Goal: Task Accomplishment & Management: Complete application form

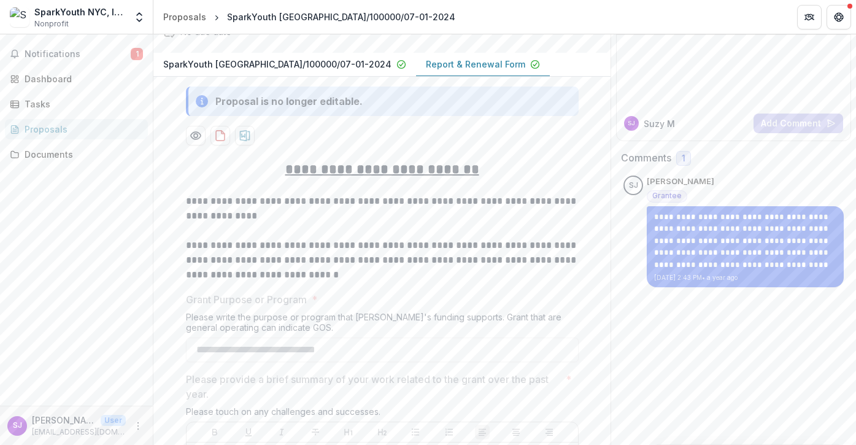
scroll to position [99, 0]
click at [401, 172] on u "**********" at bounding box center [382, 169] width 194 height 13
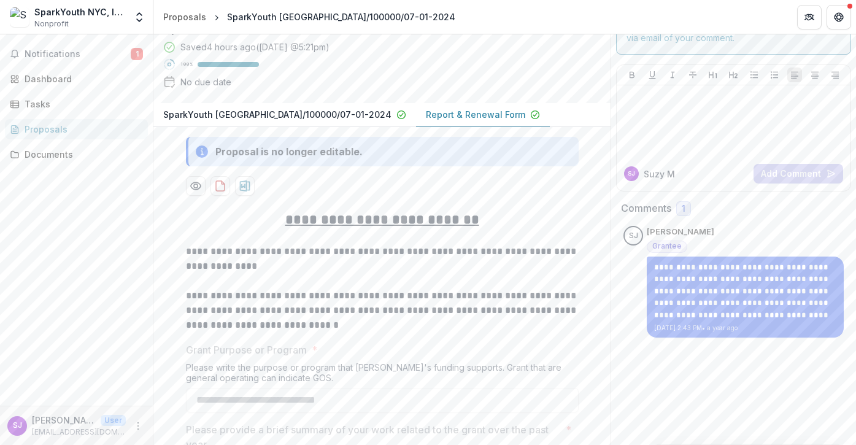
scroll to position [46, 0]
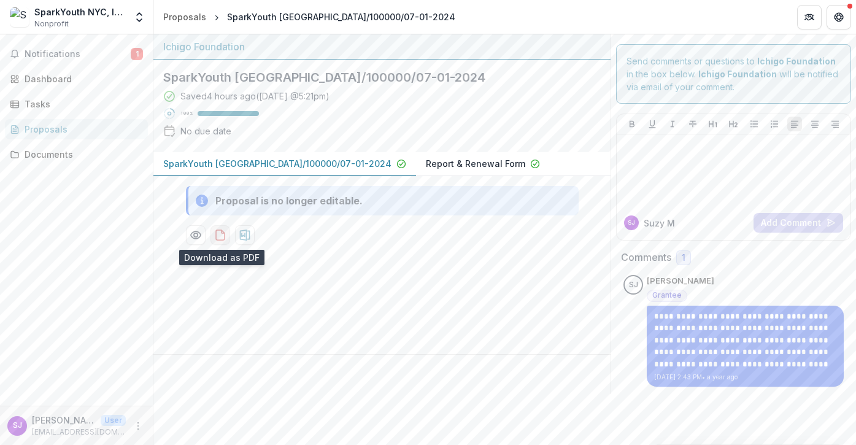
click at [217, 236] on icon "download-proposal" at bounding box center [220, 235] width 12 height 12
click at [426, 164] on p "Report & Renewal Form" at bounding box center [475, 163] width 99 height 13
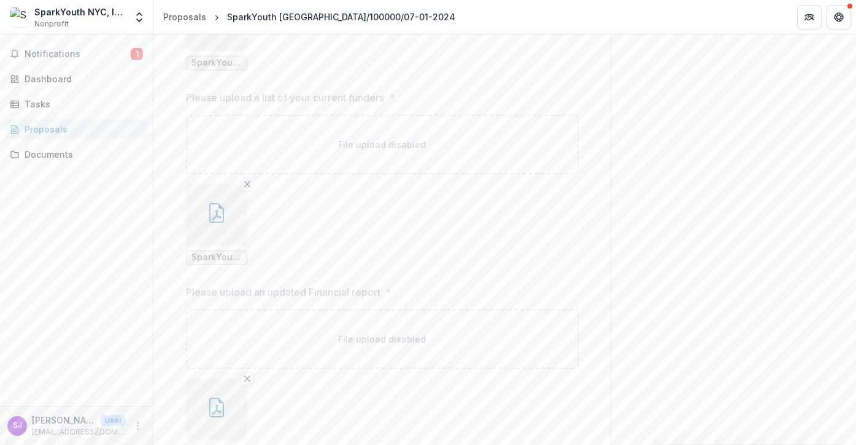
scroll to position [2563, 0]
click at [37, 130] on div "Proposals" at bounding box center [82, 129] width 114 height 13
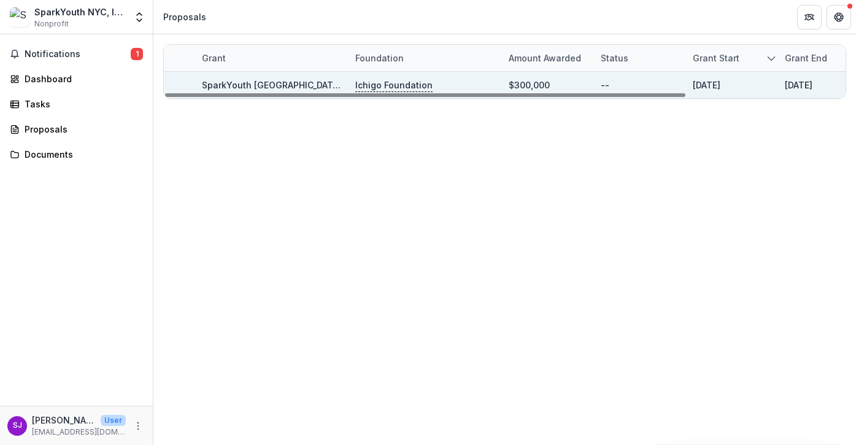
click at [225, 83] on link "SparkYouth [GEOGRAPHIC_DATA]/100000/07-01-2024" at bounding box center [316, 85] width 228 height 10
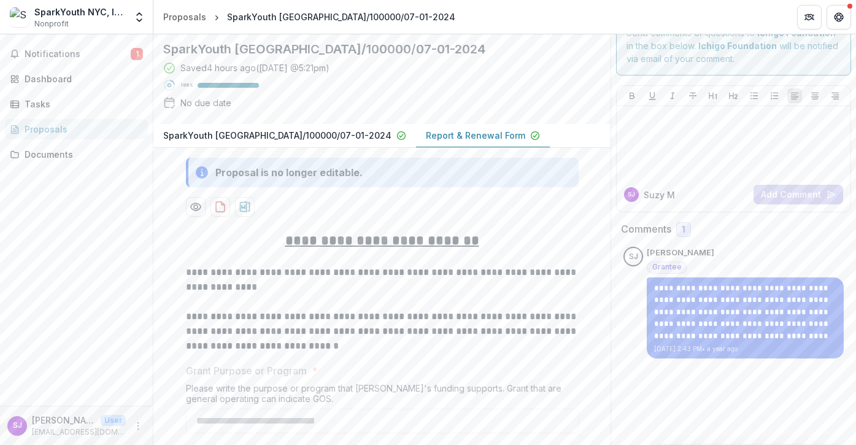
scroll to position [31, 0]
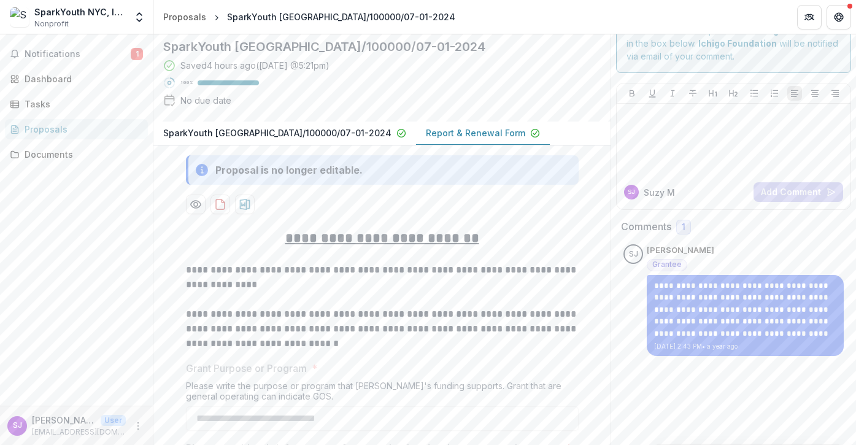
click at [426, 132] on p "Report & Renewal Form" at bounding box center [475, 132] width 99 height 13
click at [41, 79] on div "Dashboard" at bounding box center [82, 78] width 114 height 13
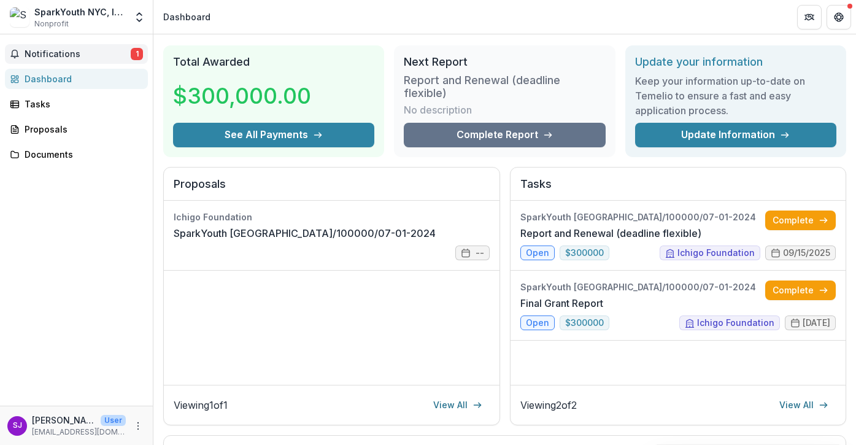
click at [44, 51] on span "Notifications" at bounding box center [78, 54] width 106 height 10
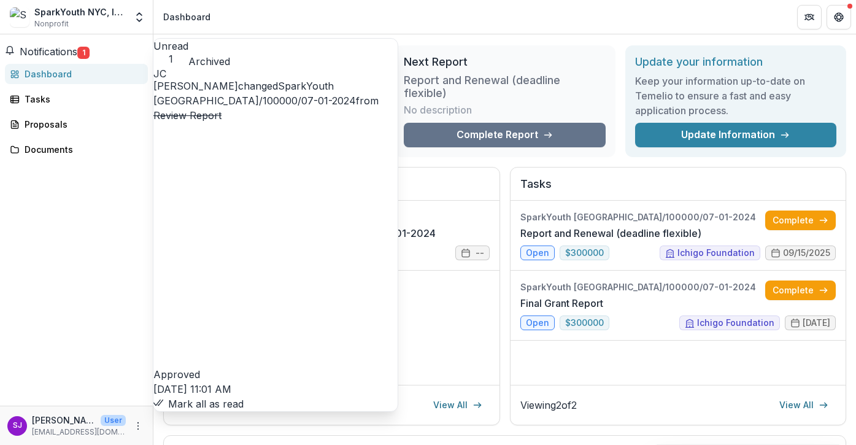
click at [244, 396] on button "Mark all as read" at bounding box center [198, 403] width 90 height 15
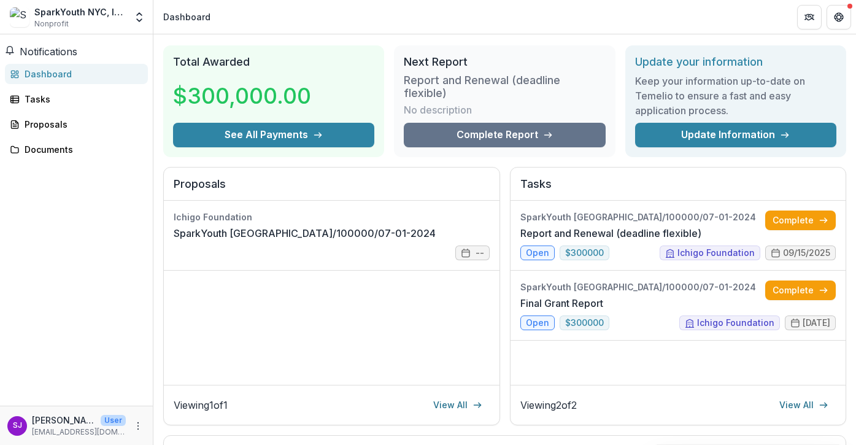
click at [92, 201] on div "Notifications Unread 0 Archived You don't have any unread notifications We'll n…" at bounding box center [76, 219] width 153 height 371
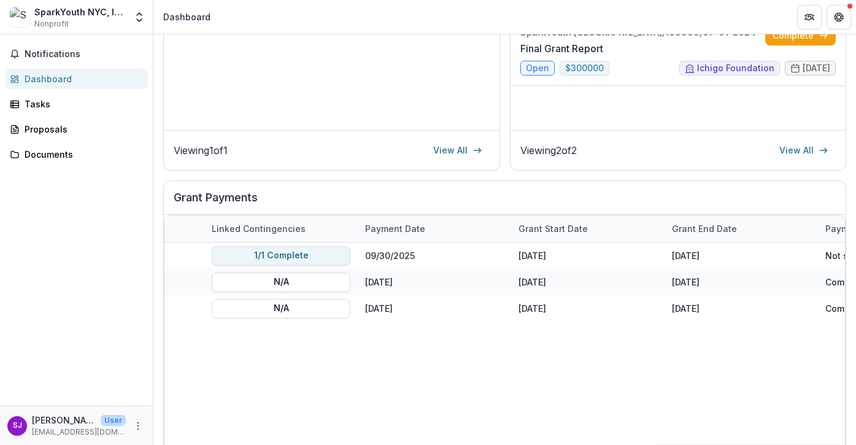
scroll to position [0, 560]
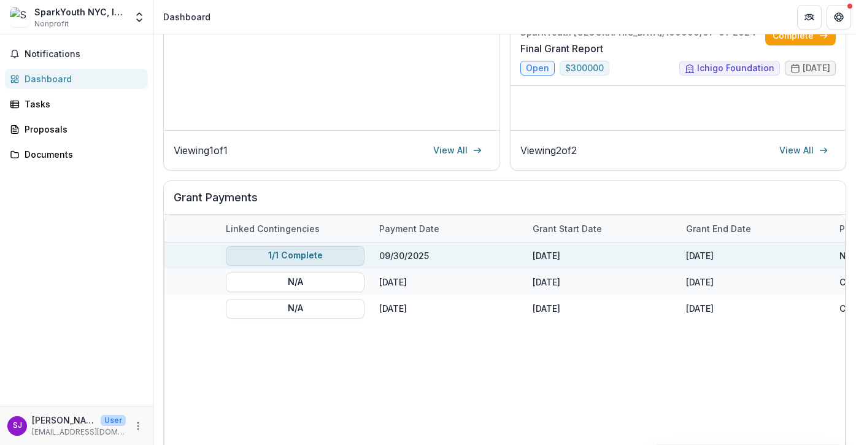
click at [310, 251] on button "1/1 Complete" at bounding box center [295, 255] width 139 height 20
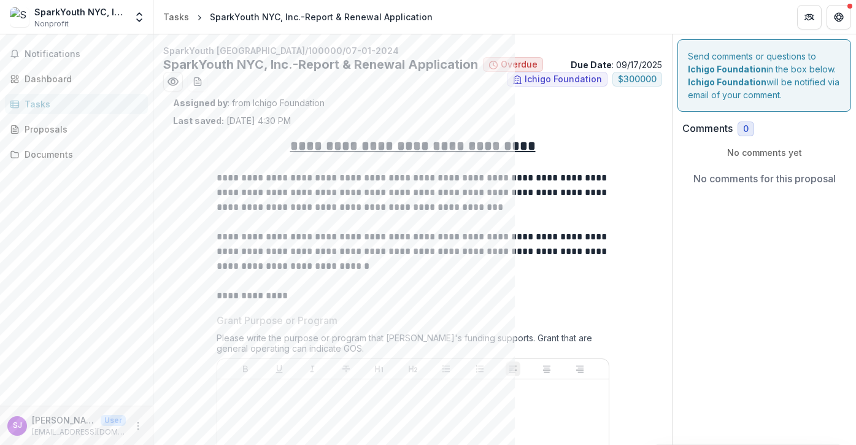
click at [364, 192] on p "**********" at bounding box center [413, 193] width 393 height 44
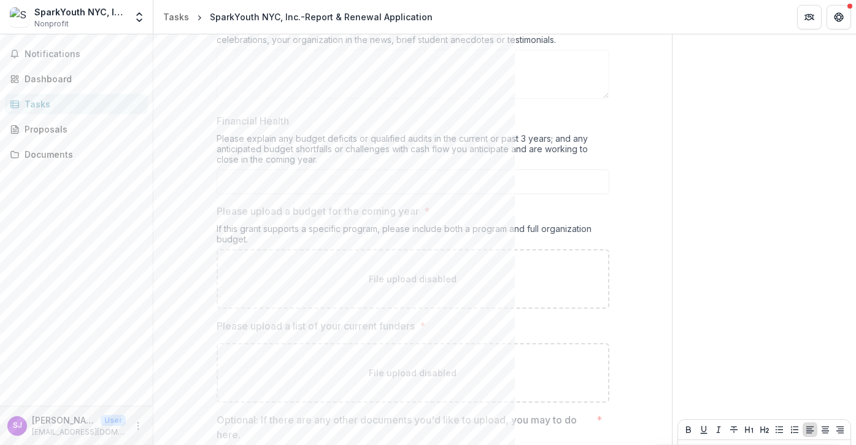
scroll to position [1079, 0]
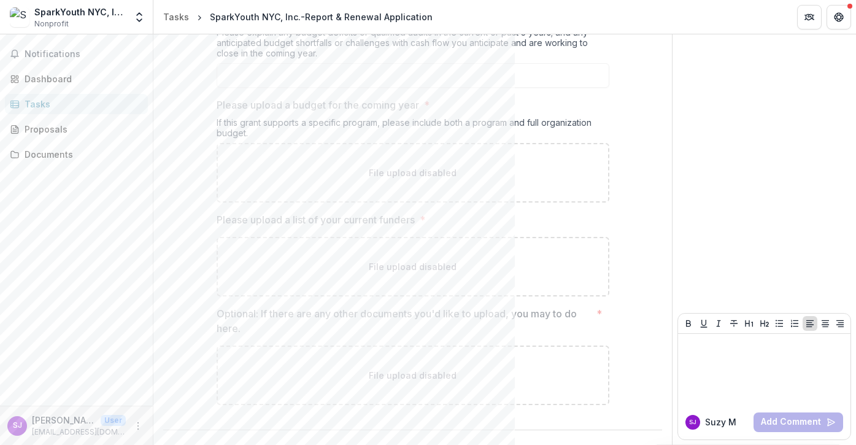
click at [49, 102] on div "Tasks" at bounding box center [82, 104] width 114 height 13
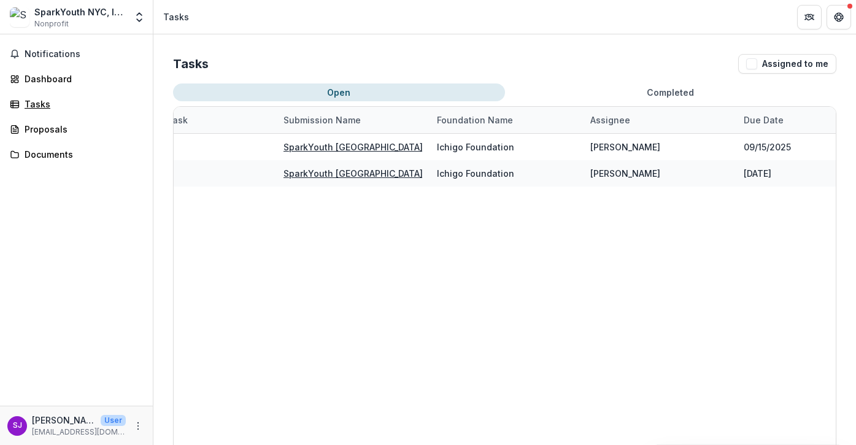
scroll to position [0, 217]
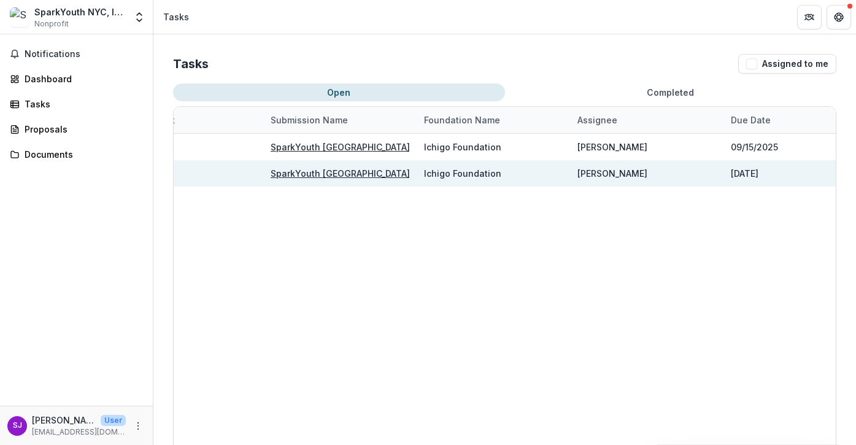
click at [326, 172] on u "SparkYouth [GEOGRAPHIC_DATA]/100000/07-01-2024" at bounding box center [385, 173] width 228 height 10
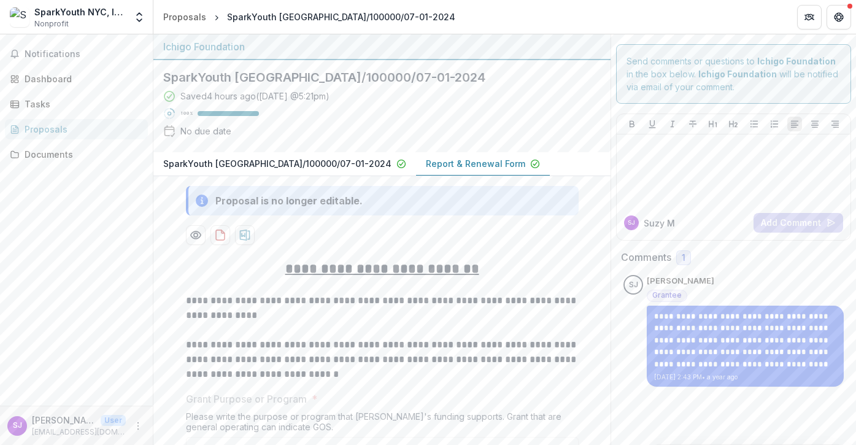
click at [426, 163] on p "Report & Renewal Form" at bounding box center [475, 163] width 99 height 13
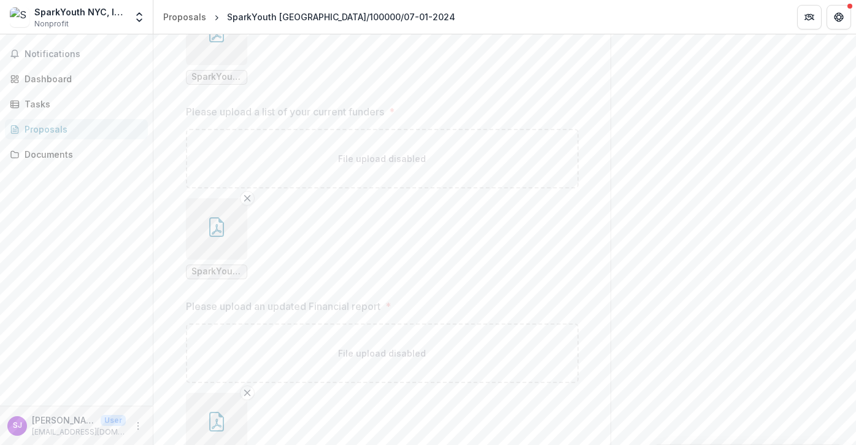
scroll to position [2563, 0]
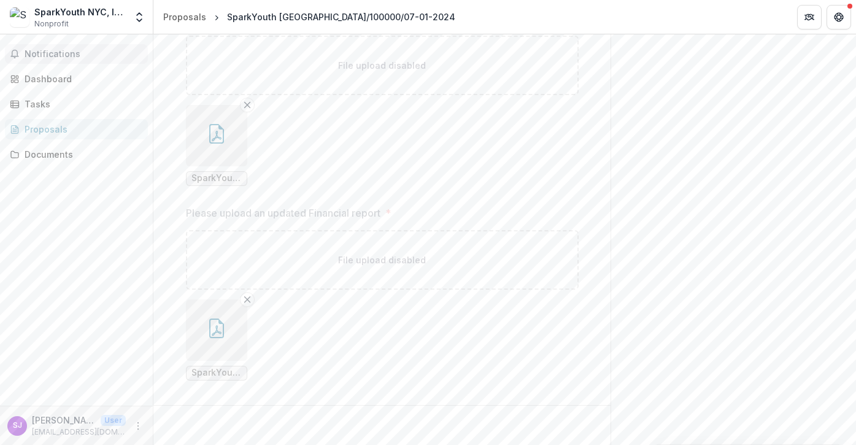
click at [44, 53] on span "Notifications" at bounding box center [84, 54] width 118 height 10
click at [44, 85] on div "Dashboard" at bounding box center [82, 78] width 114 height 13
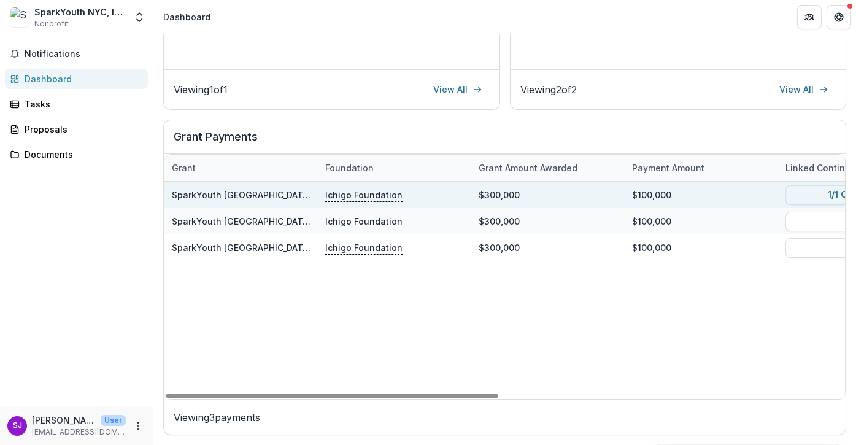
click at [221, 196] on link "SparkYouth [GEOGRAPHIC_DATA]/100000/07-01-2024" at bounding box center [286, 195] width 228 height 10
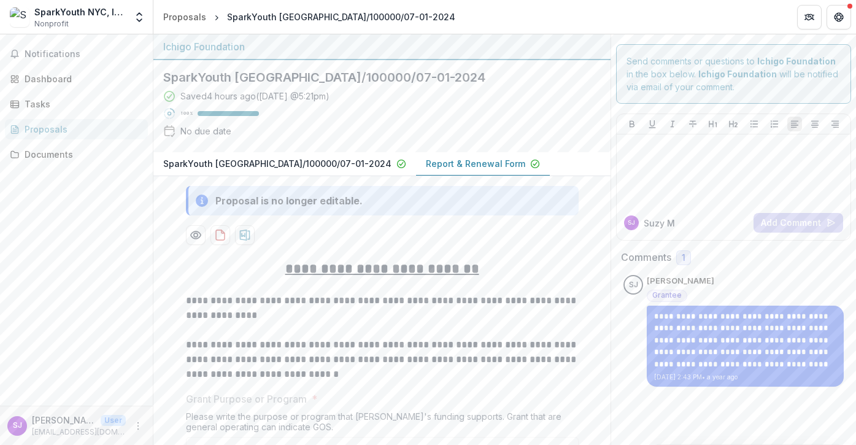
click at [426, 161] on p "Report & Renewal Form" at bounding box center [475, 163] width 99 height 13
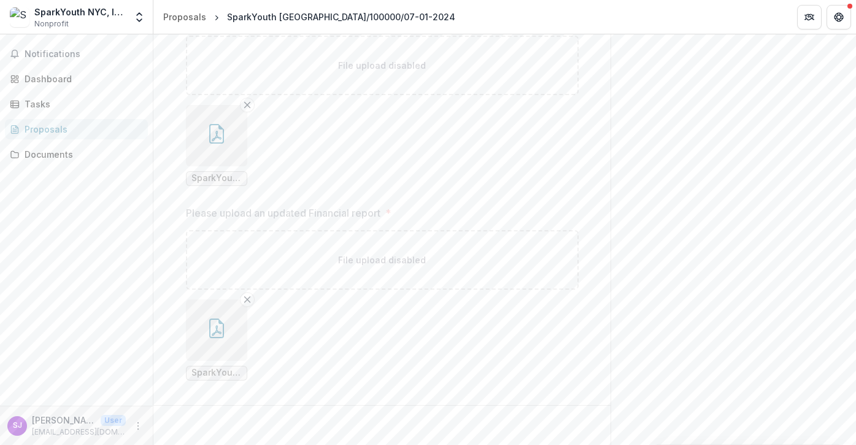
scroll to position [2554, 0]
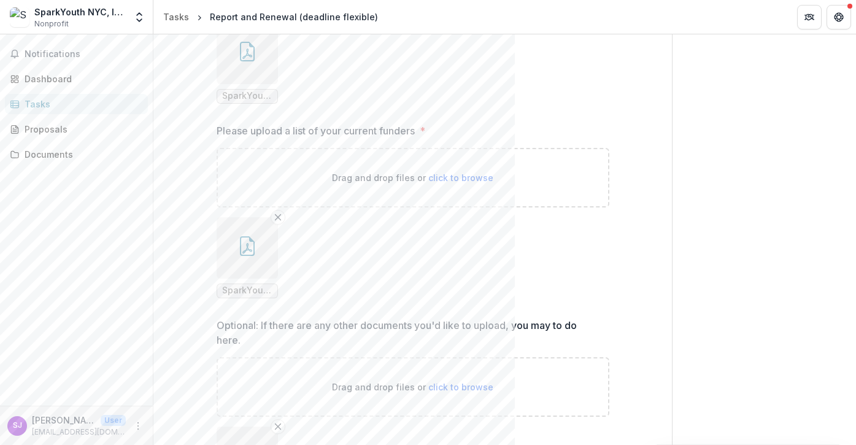
scroll to position [1450, 0]
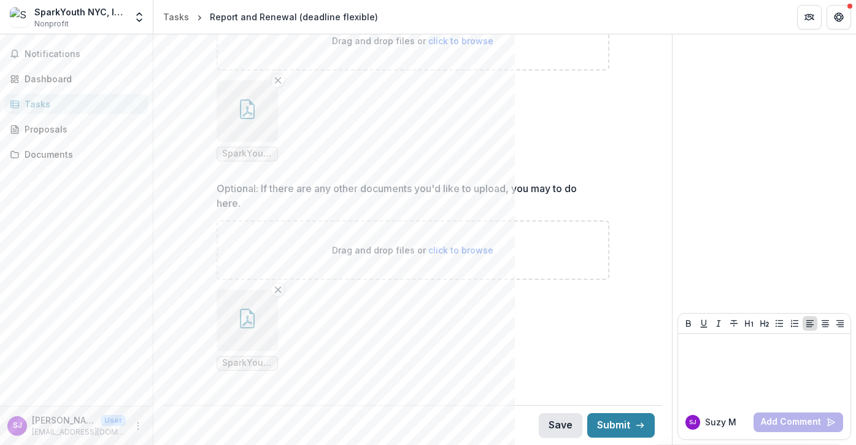
click at [563, 425] on button "Save" at bounding box center [561, 425] width 44 height 25
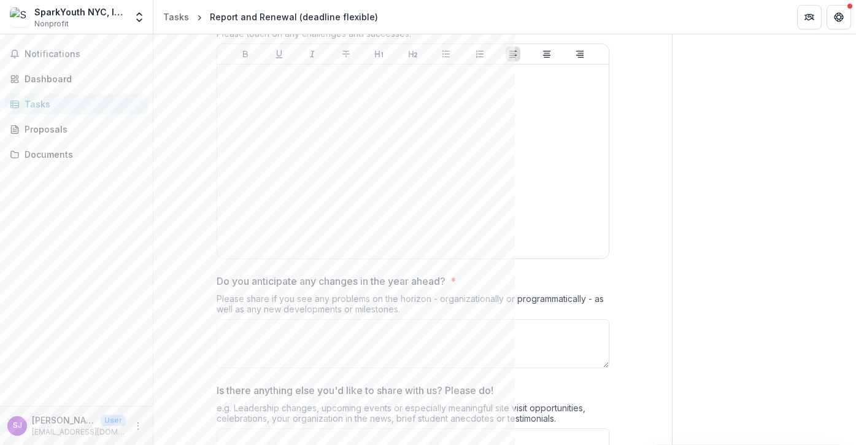
scroll to position [533, 0]
